Goal: Find specific page/section: Find specific page/section

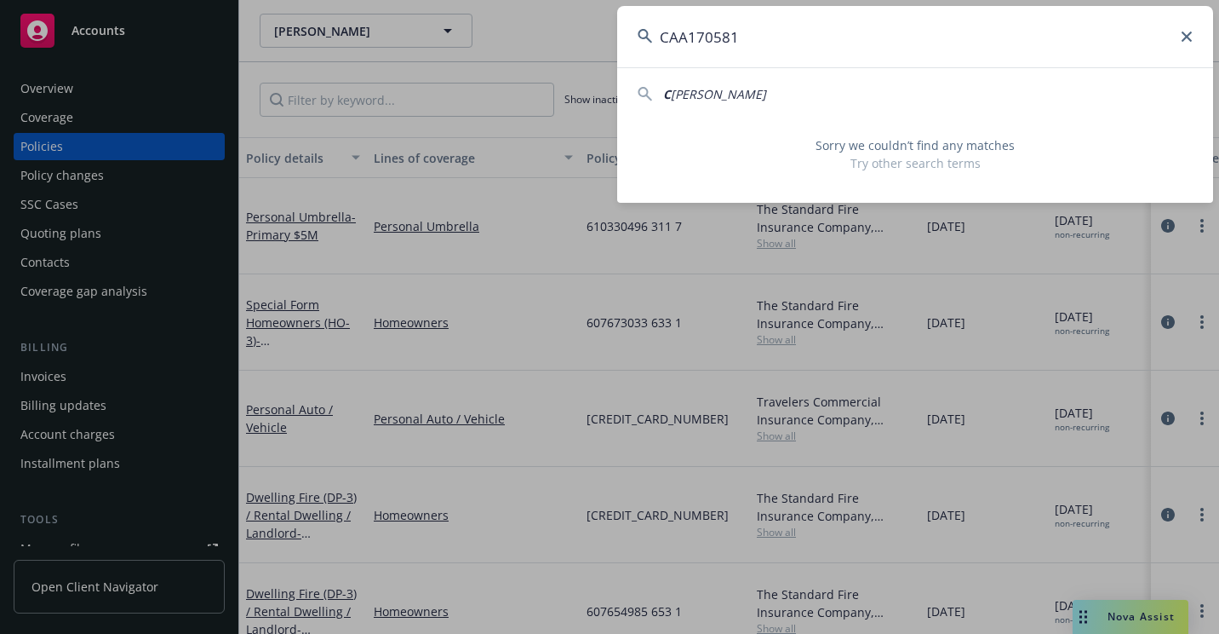
drag, startPoint x: 724, startPoint y: 51, endPoint x: 556, endPoint y: 73, distance: 169.2
click at [556, 73] on div "CAA170581 C [PERSON_NAME] Sorry we couldn’t find any matches Try other search t…" at bounding box center [609, 317] width 1219 height 634
paste input "6R02678-03"
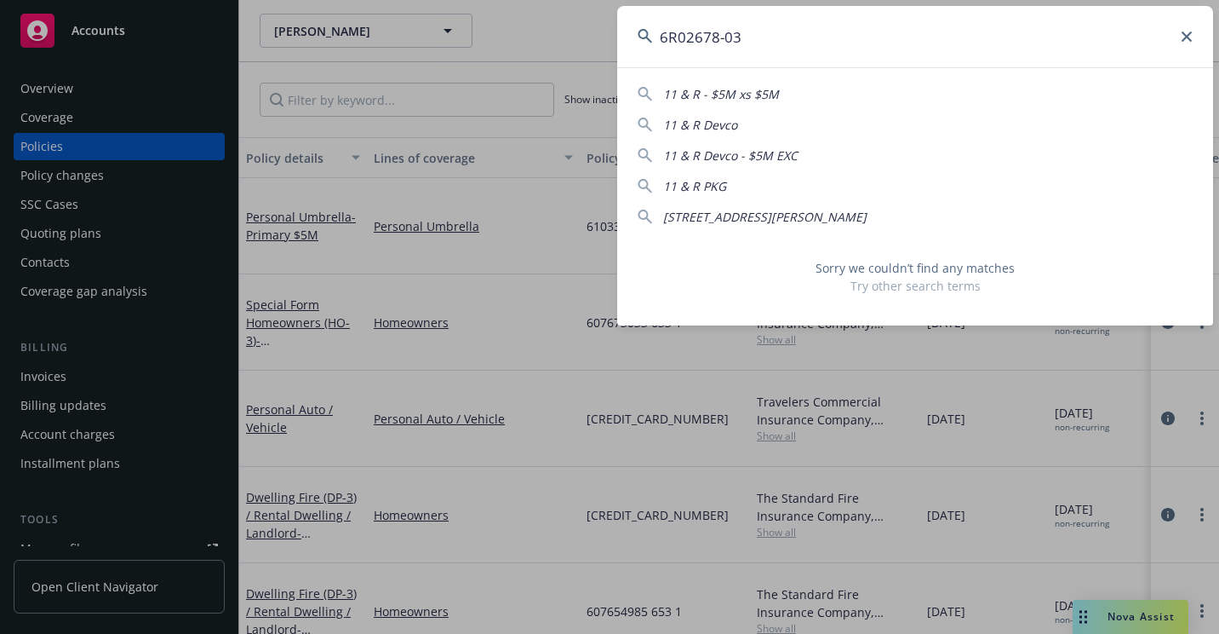
click at [727, 45] on input "6R02678-03" at bounding box center [915, 36] width 596 height 61
drag, startPoint x: 763, startPoint y: 18, endPoint x: 582, endPoint y: 57, distance: 185.6
click at [576, 63] on div "6R0267803 11 & R - $5M xs $5M 11 & R Devco 11 & R Devco - $5M EXC 11 & R PKG [S…" at bounding box center [609, 317] width 1219 height 634
paste input "[PERSON_NAME]"
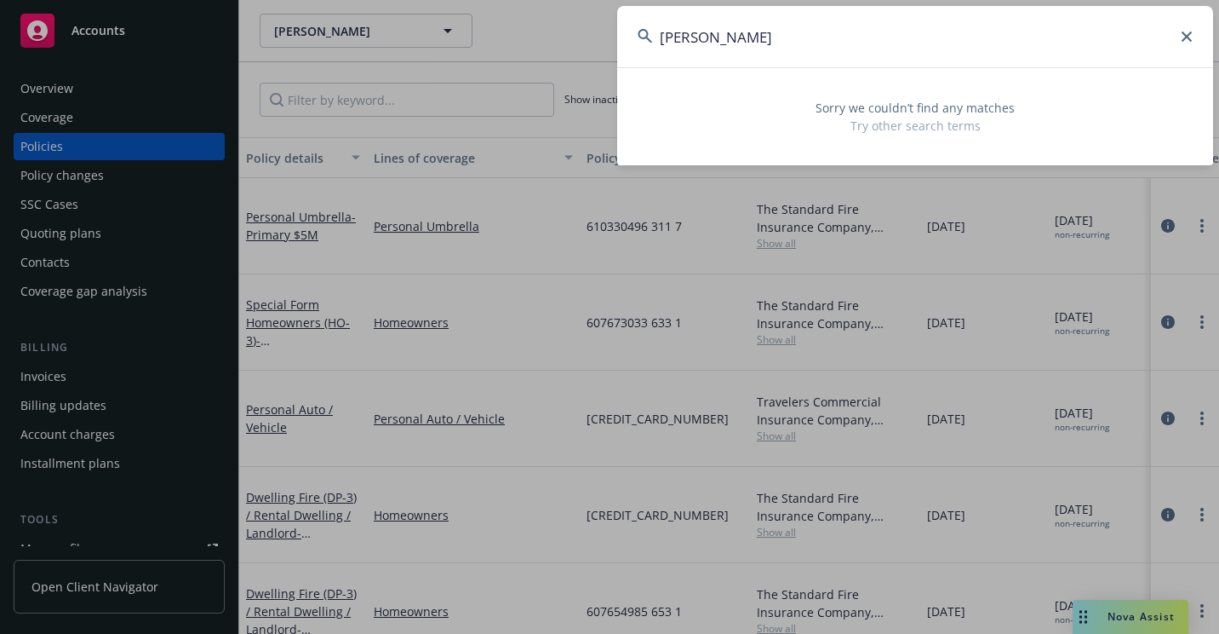
drag, startPoint x: 668, startPoint y: 43, endPoint x: 672, endPoint y: 57, distance: 15.1
click at [615, 52] on div "[PERSON_NAME] Sorry we couldn’t find any matches Try other search terms" at bounding box center [609, 317] width 1219 height 634
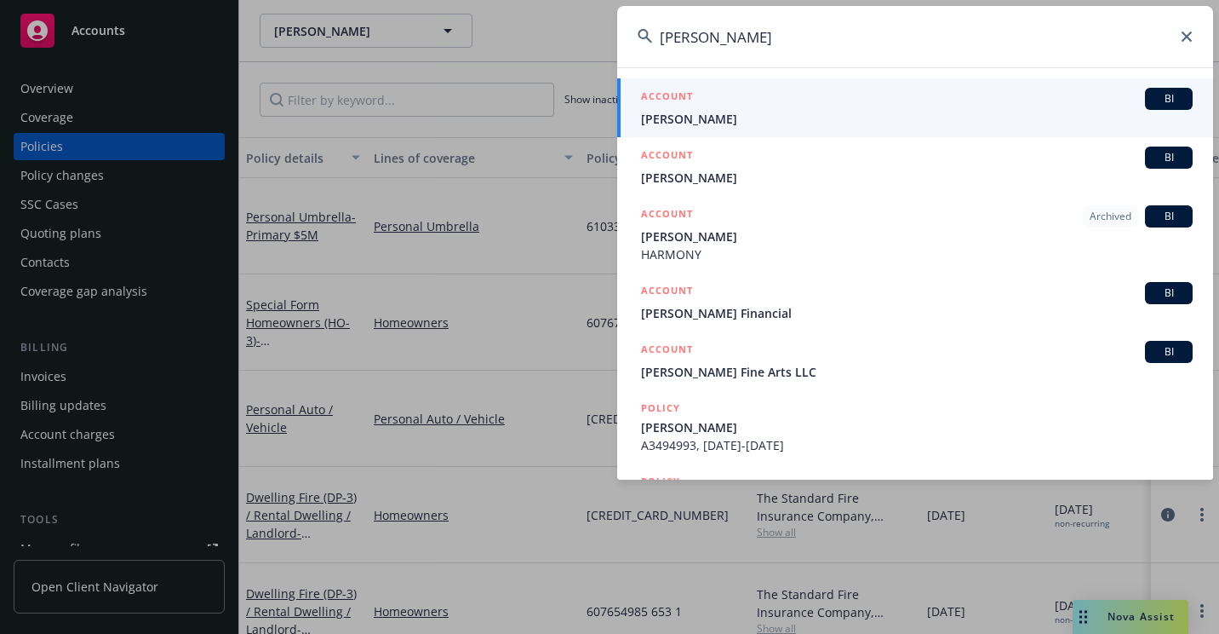
type input "[PERSON_NAME]"
drag, startPoint x: 713, startPoint y: 111, endPoint x: 706, endPoint y: 129, distance: 19.1
click at [713, 111] on span "[PERSON_NAME]" at bounding box center [917, 119] width 552 height 18
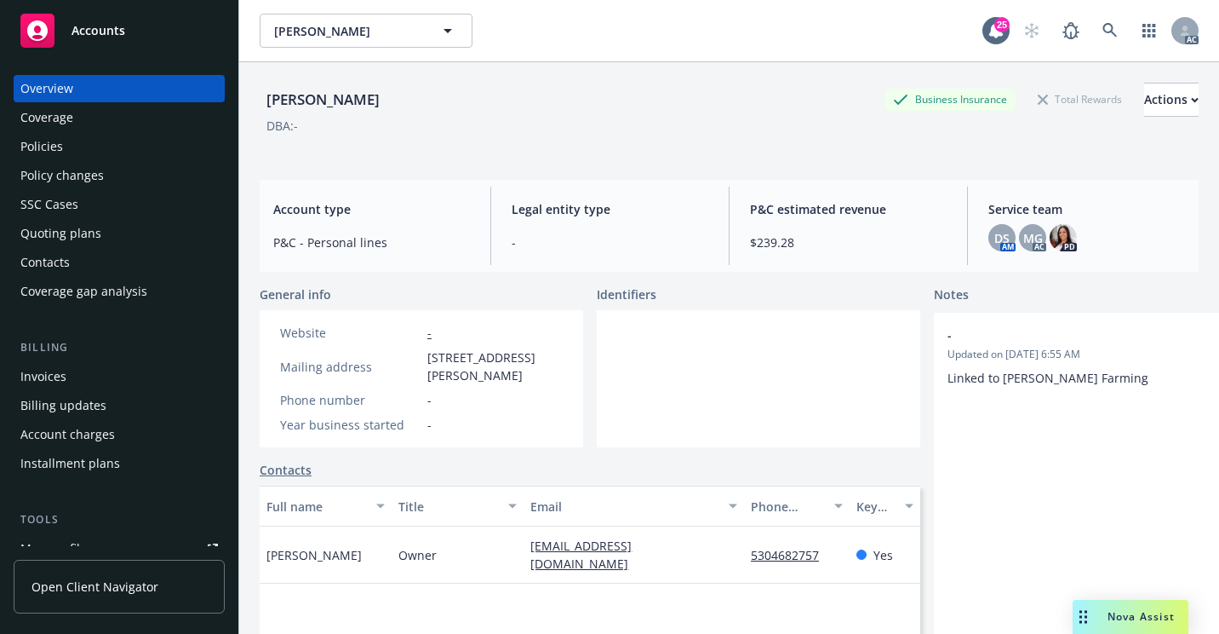
click at [83, 147] on div "Policies" at bounding box center [119, 146] width 198 height 27
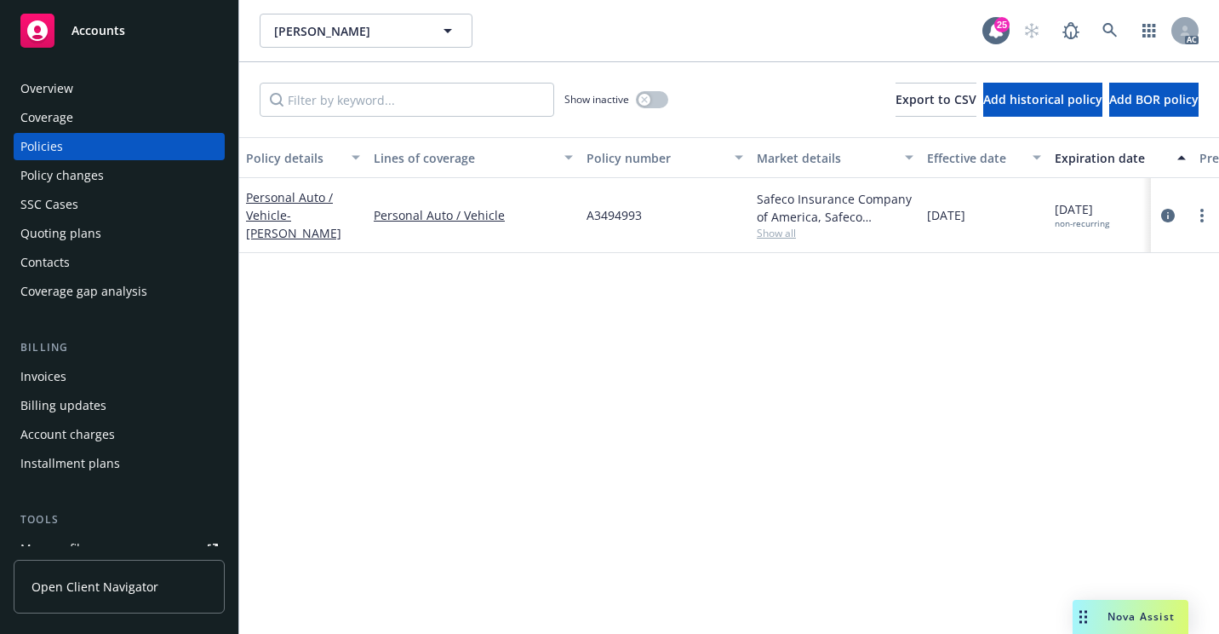
click at [106, 82] on div "Overview" at bounding box center [119, 88] width 198 height 27
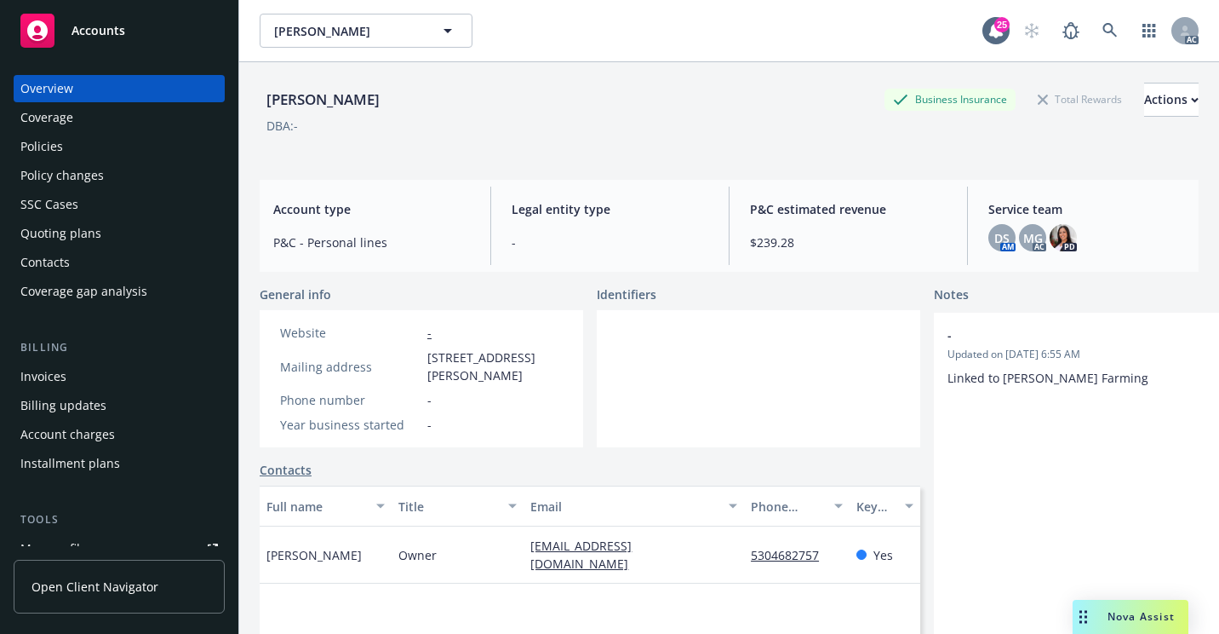
click at [59, 175] on div "Policy changes" at bounding box center [61, 175] width 83 height 27
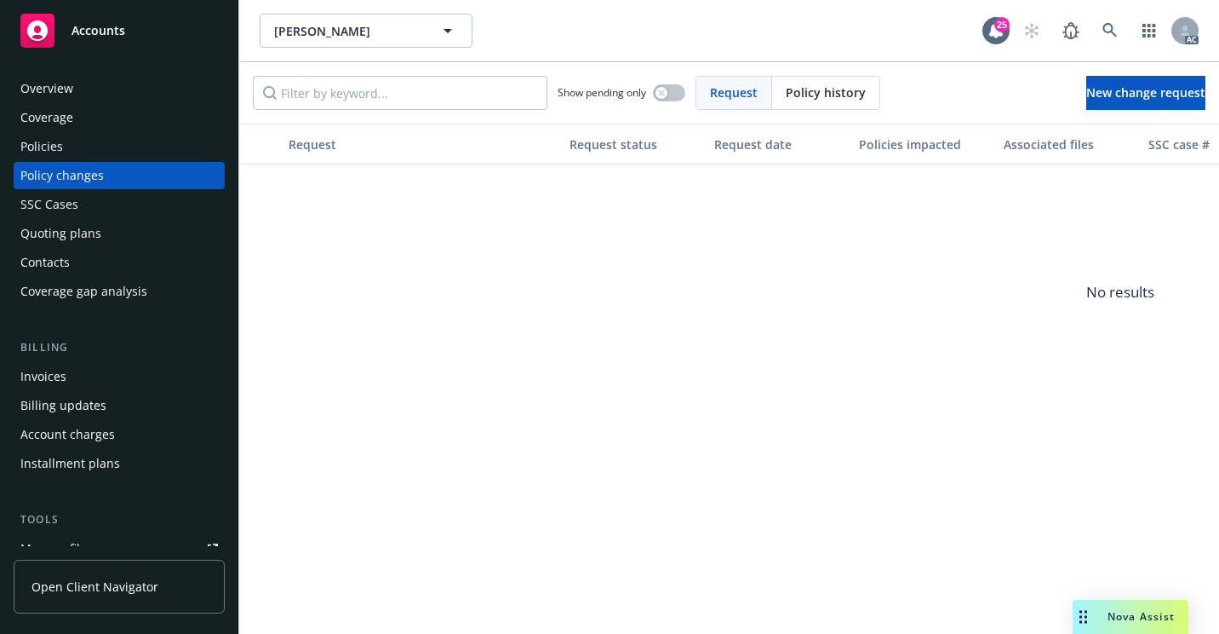
click at [60, 207] on div "SSC Cases" at bounding box center [49, 204] width 58 height 27
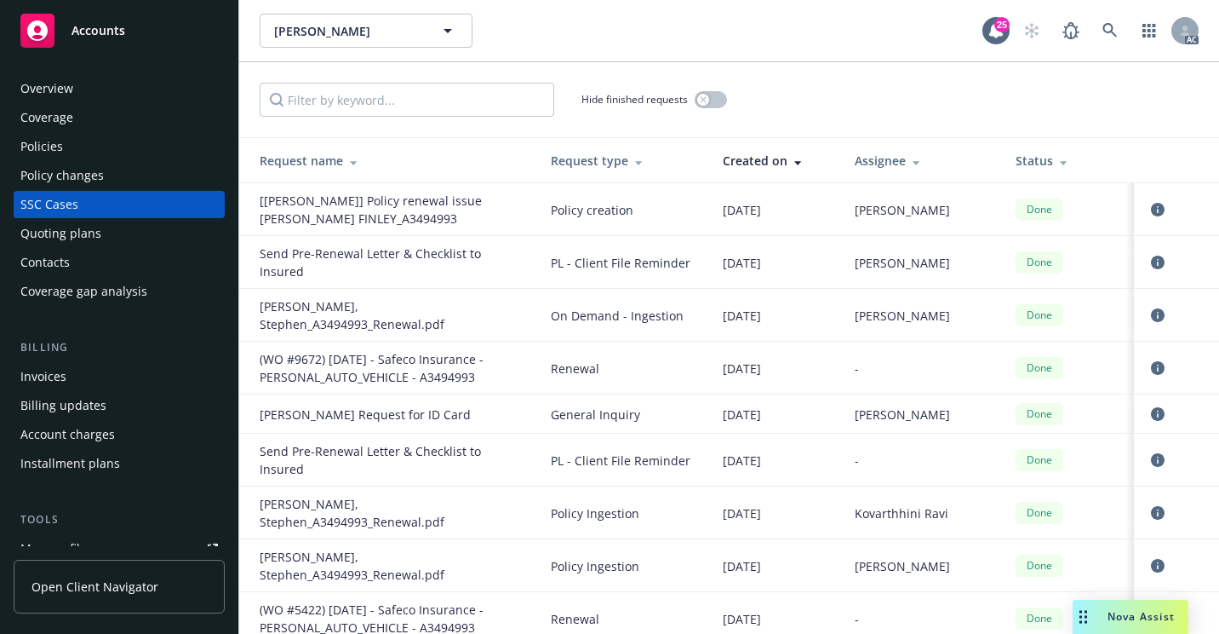
click at [866, 39] on div "[PERSON_NAME] [PERSON_NAME]" at bounding box center [621, 31] width 723 height 34
click at [112, 89] on div "Overview" at bounding box center [119, 88] width 198 height 27
